Goal: Task Accomplishment & Management: Complete application form

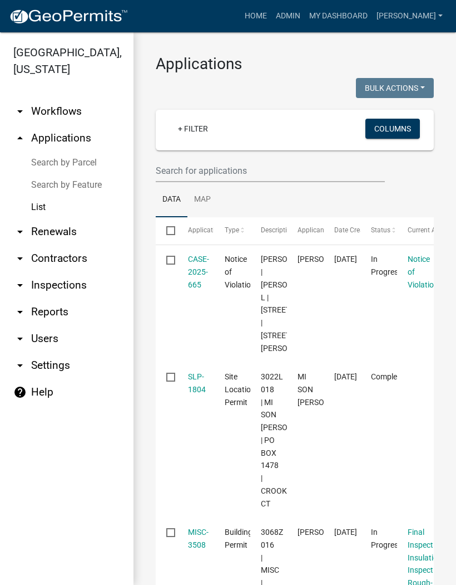
click at [85, 158] on link "Search by Parcel" at bounding box center [67, 162] width 134 height 22
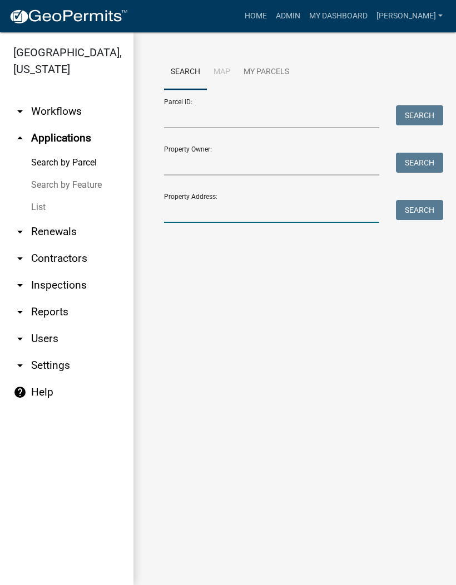
click at [213, 208] on input "Property Address:" at bounding box center [271, 211] width 215 height 23
type input "[GEOGRAPHIC_DATA]"
click at [425, 207] on button "Search" at bounding box center [419, 210] width 47 height 20
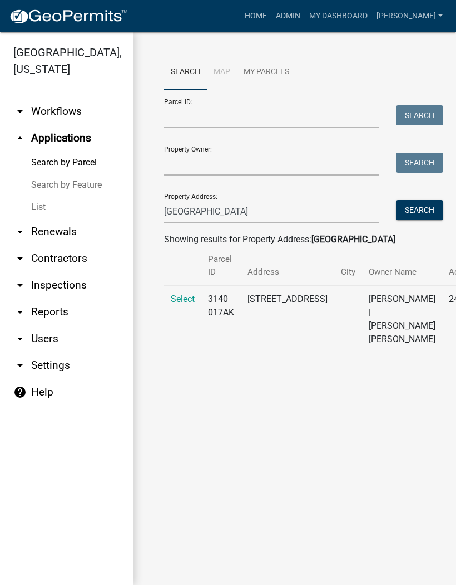
click at [183, 301] on span "Select" at bounding box center [183, 298] width 24 height 11
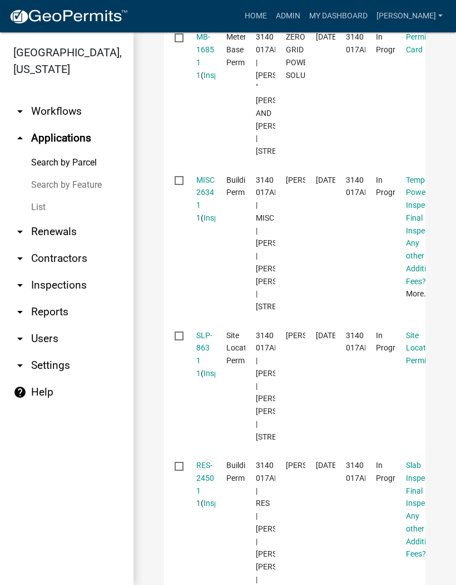
scroll to position [465, 0]
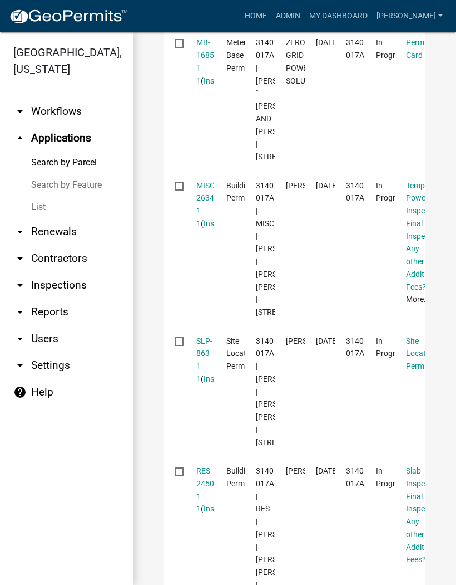
click at [209, 228] on link "MISC-2634 1 1" at bounding box center [207, 204] width 21 height 47
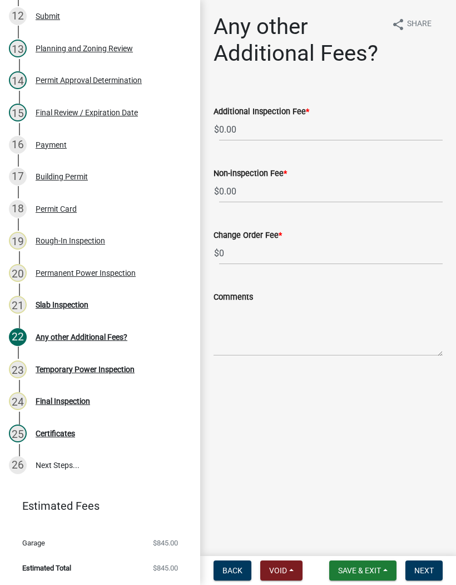
scroll to position [545, 0]
click at [68, 402] on div "Final Inspection" at bounding box center [63, 401] width 55 height 8
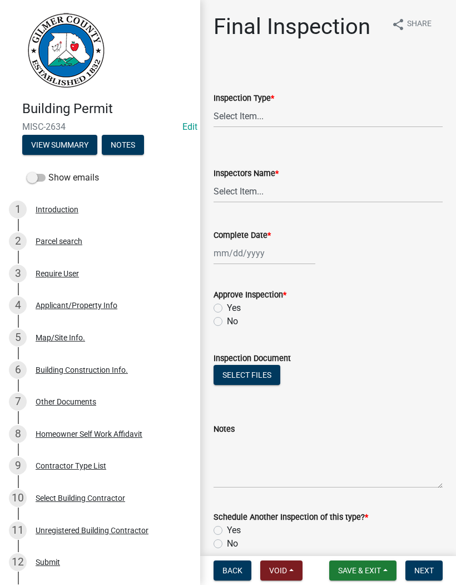
scroll to position [0, 0]
click at [271, 115] on select "Select Item... Final" at bounding box center [328, 116] width 229 height 23
select select "895eead6-d784-4fdc-a4a3-66a9075c153d"
click at [247, 195] on select "Select Item... [PERSON_NAME] ([PERSON_NAME]) [PERSON_NAME] ([PERSON_NAME]) Engi…" at bounding box center [328, 191] width 229 height 23
click at [268, 194] on select "Select Item... [PERSON_NAME] ([PERSON_NAME]) [PERSON_NAME] ([PERSON_NAME]) Engi…" at bounding box center [328, 191] width 229 height 23
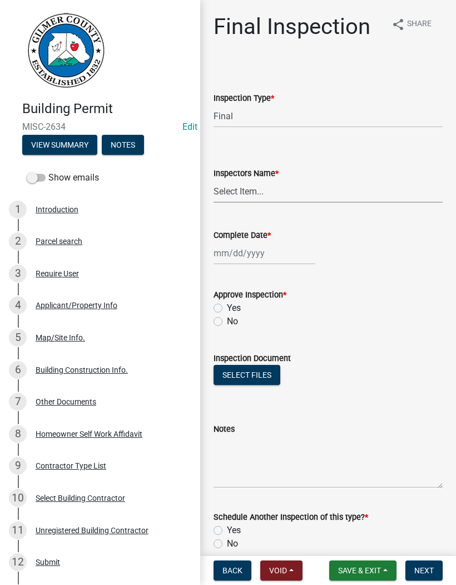
select select "8dfc8809-68b2-4bc3-a0d1-6f7e000e7487"
click at [246, 247] on div at bounding box center [265, 253] width 102 height 23
select select "10"
select select "2025"
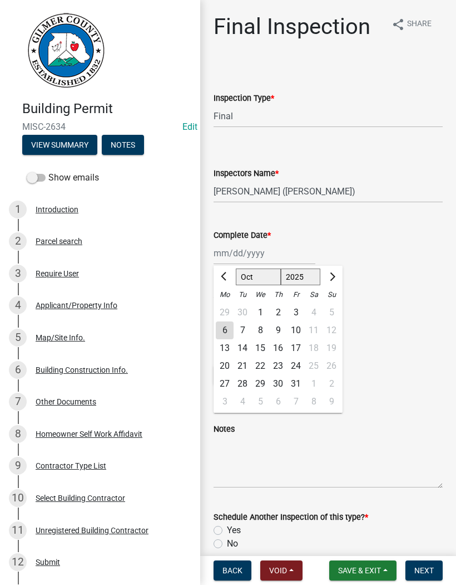
click at [232, 331] on div "6" at bounding box center [225, 330] width 18 height 18
type input "[DATE]"
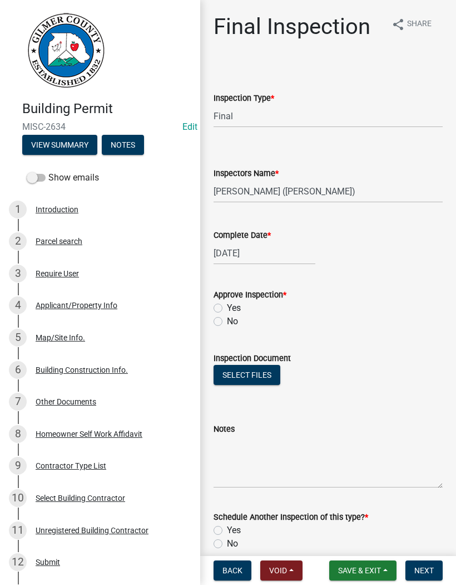
click at [229, 306] on label "Yes" at bounding box center [234, 307] width 14 height 13
click at [229, 306] on input "Yes" at bounding box center [230, 304] width 7 height 7
radio input "true"
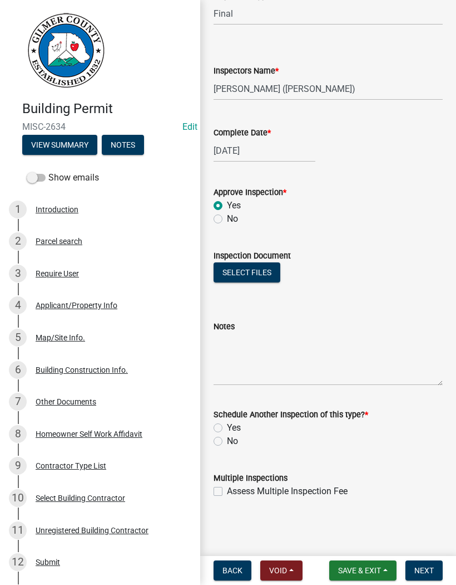
scroll to position [102, 0]
click at [227, 443] on label "No" at bounding box center [232, 440] width 11 height 13
click at [227, 441] on input "No" at bounding box center [230, 437] width 7 height 7
radio input "true"
click at [430, 576] on button "Next" at bounding box center [424, 570] width 37 height 20
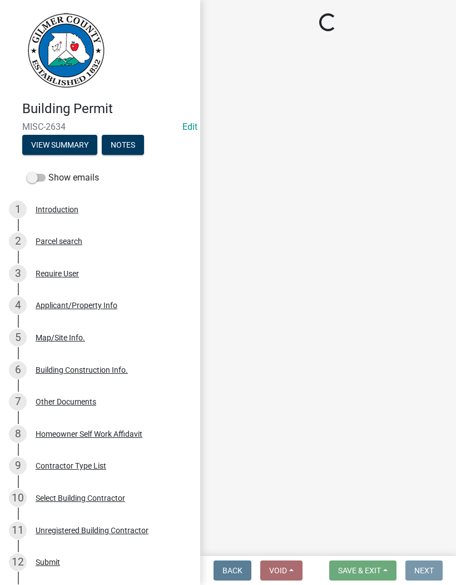
scroll to position [0, 0]
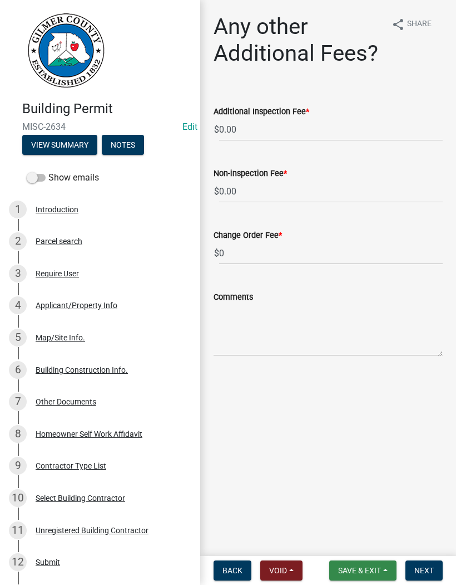
click at [375, 567] on span "Save & Exit" at bounding box center [359, 570] width 43 height 9
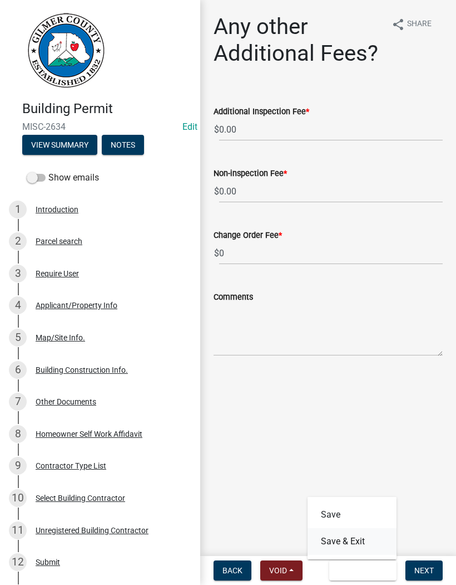
click at [367, 539] on button "Save & Exit" at bounding box center [352, 541] width 89 height 27
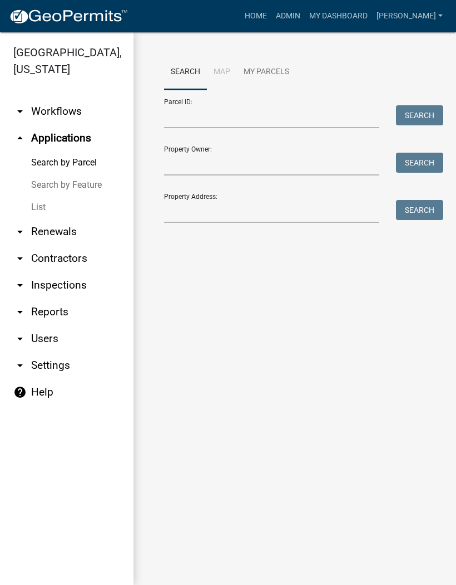
click at [40, 207] on link "List" at bounding box center [67, 207] width 134 height 22
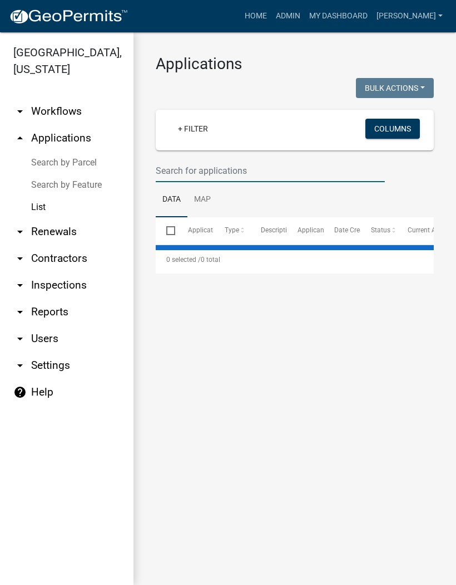
click at [197, 165] on input "text" at bounding box center [270, 170] width 229 height 23
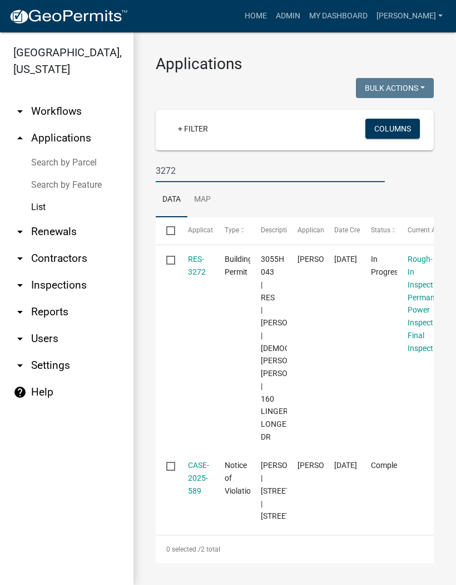
type input "3272"
click at [198, 262] on link "RES-3272" at bounding box center [197, 265] width 18 height 22
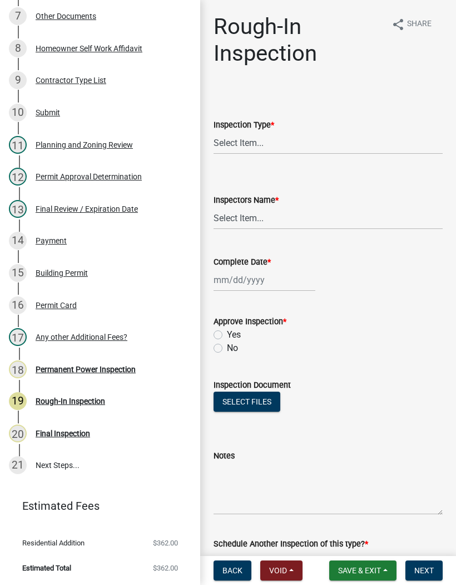
scroll to position [385, 0]
click at [258, 141] on select "Select Item... Rough-In" at bounding box center [328, 142] width 229 height 23
select select "c2274688-245b-4474-aeed-1009256ef604"
click at [238, 219] on select "Select Item... [PERSON_NAME] ([PERSON_NAME]) [PERSON_NAME] ([PERSON_NAME]) Engi…" at bounding box center [328, 218] width 229 height 23
click at [263, 220] on select "Select Item... [PERSON_NAME] ([PERSON_NAME]) [PERSON_NAME] ([PERSON_NAME]) Engi…" at bounding box center [328, 218] width 229 height 23
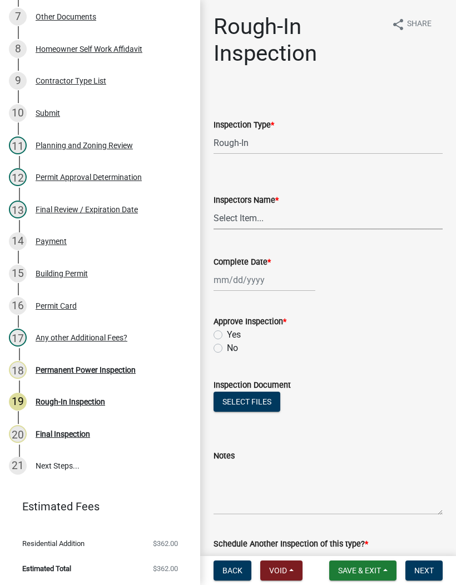
select select "8dfc8809-68b2-4bc3-a0d1-6f7e000e7487"
click at [240, 284] on div at bounding box center [265, 279] width 102 height 23
select select "10"
select select "2025"
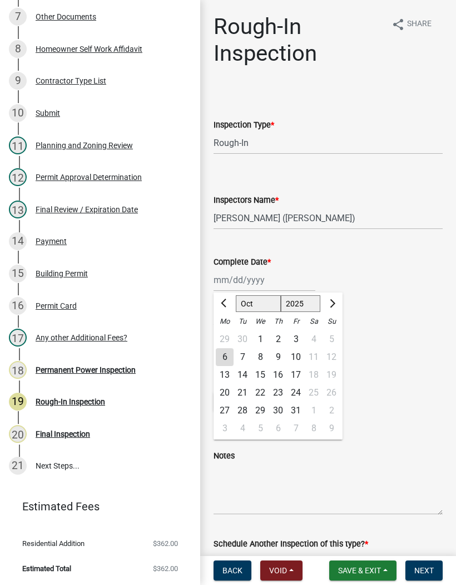
click at [229, 360] on div "6" at bounding box center [225, 357] width 18 height 18
type input "[DATE]"
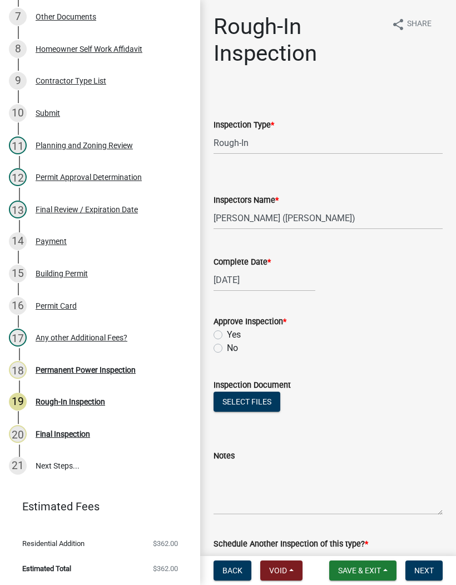
click at [227, 332] on label "Yes" at bounding box center [234, 334] width 14 height 13
click at [227, 332] on input "Yes" at bounding box center [230, 331] width 7 height 7
radio input "true"
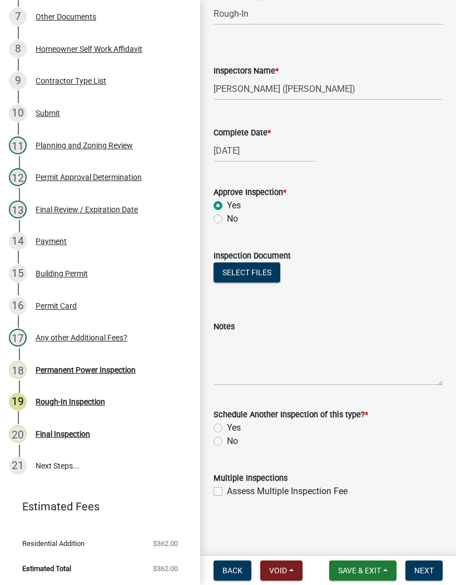
scroll to position [129, 0]
click at [227, 443] on label "No" at bounding box center [232, 440] width 11 height 13
click at [227, 441] on input "No" at bounding box center [230, 437] width 7 height 7
radio input "true"
click at [434, 575] on button "Next" at bounding box center [424, 570] width 37 height 20
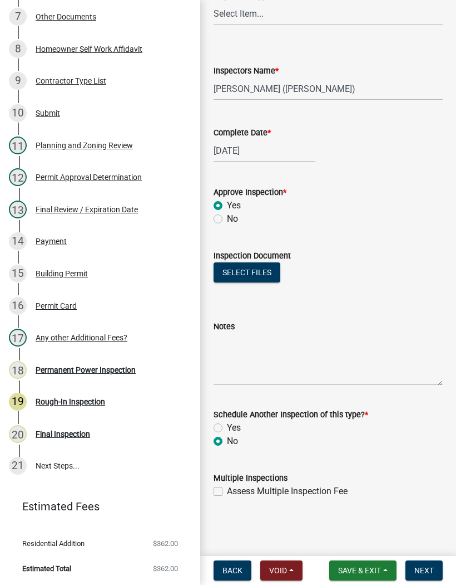
scroll to position [0, 0]
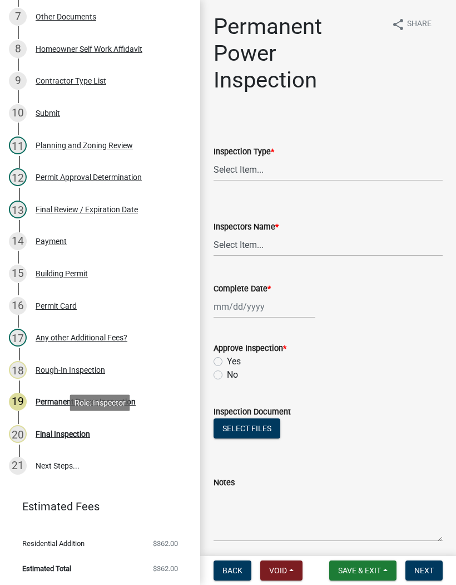
click at [83, 430] on div "Final Inspection" at bounding box center [63, 434] width 55 height 8
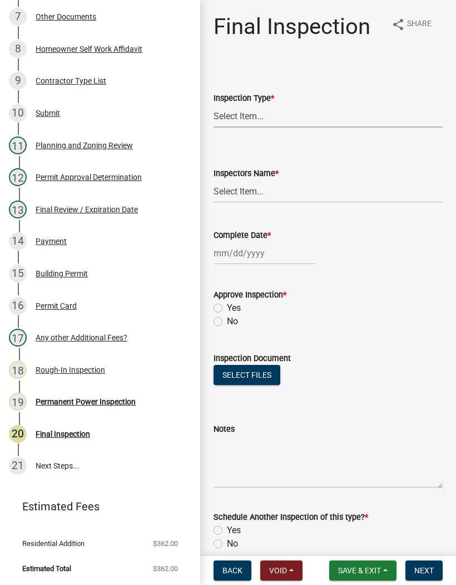
click at [272, 115] on select "Select Item... Final" at bounding box center [328, 116] width 229 height 23
select select "895eead6-d784-4fdc-a4a3-66a9075c153d"
click at [264, 198] on select "Select Item... [PERSON_NAME] ([PERSON_NAME]) [PERSON_NAME] ([PERSON_NAME]) Engi…" at bounding box center [328, 191] width 229 height 23
select select "8dfc8809-68b2-4bc3-a0d1-6f7e000e7487"
click at [260, 256] on div at bounding box center [265, 253] width 102 height 23
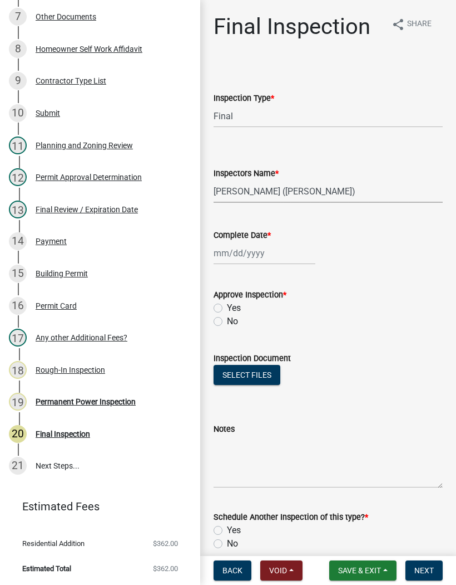
select select "10"
select select "2025"
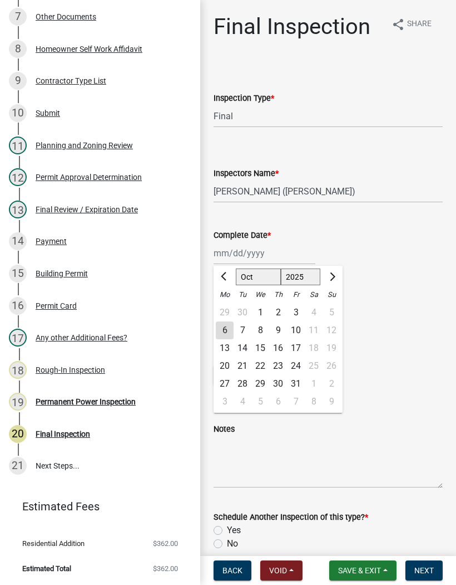
click at [230, 327] on div "6" at bounding box center [225, 330] width 18 height 18
type input "[DATE]"
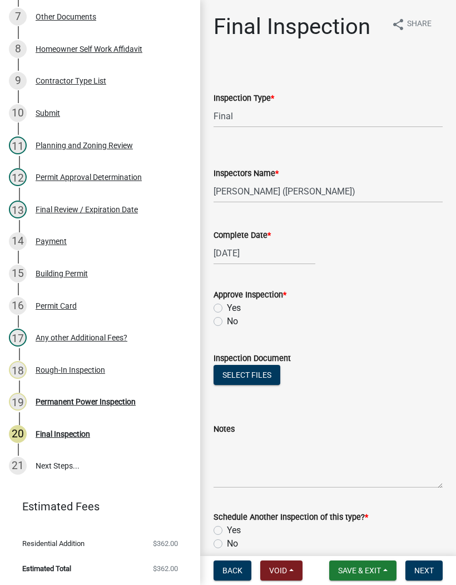
click at [227, 306] on label "Yes" at bounding box center [234, 307] width 14 height 13
click at [227, 306] on input "Yes" at bounding box center [230, 304] width 7 height 7
radio input "true"
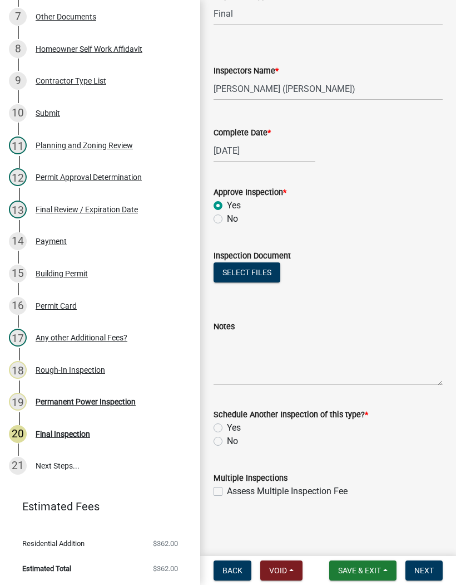
scroll to position [102, 0]
click at [227, 443] on label "No" at bounding box center [232, 440] width 11 height 13
click at [227, 441] on input "No" at bounding box center [230, 437] width 7 height 7
radio input "true"
click at [430, 566] on span "Next" at bounding box center [424, 570] width 19 height 9
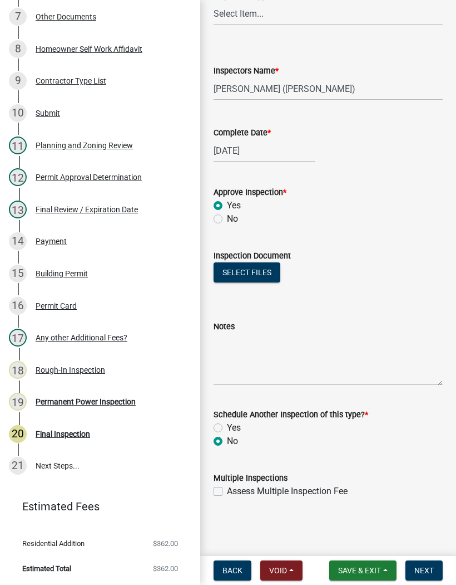
scroll to position [0, 0]
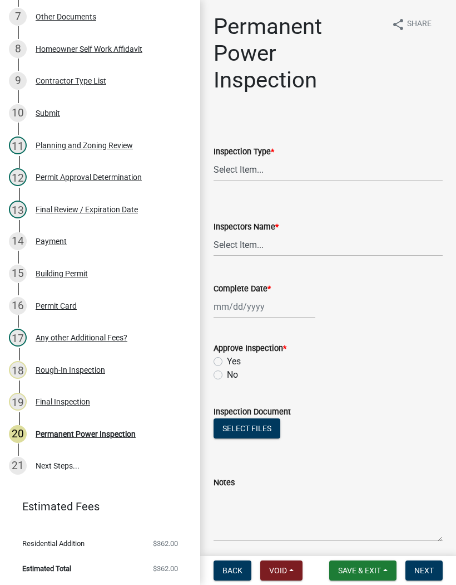
click at [377, 564] on button "Save & Exit" at bounding box center [363, 570] width 67 height 20
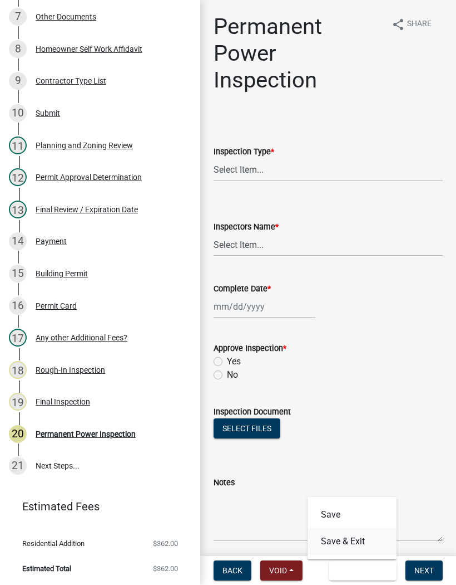
click at [367, 536] on button "Save & Exit" at bounding box center [352, 541] width 89 height 27
